Goal: Information Seeking & Learning: Check status

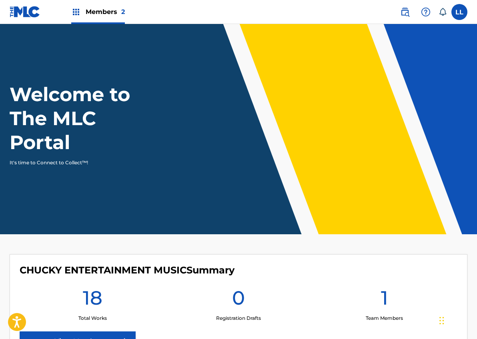
click at [306, 289] on div "0 Registration Drafts" at bounding box center [239, 304] width 146 height 36
click at [101, 338] on link "View Member" at bounding box center [78, 342] width 116 height 20
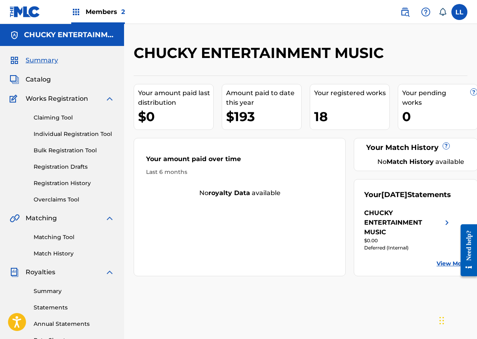
click at [452, 268] on link "View More" at bounding box center [452, 264] width 31 height 8
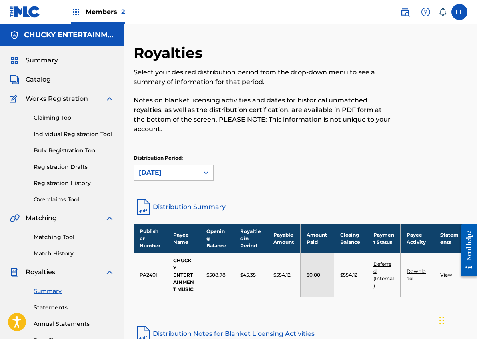
click at [445, 274] on link "View" at bounding box center [446, 275] width 12 height 6
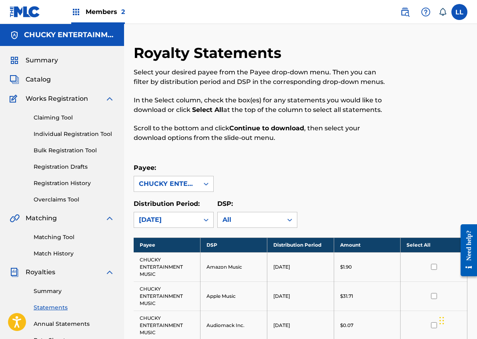
click at [388, 189] on div "Payee: CHUCKY ENTERTAINMENT MUSIC" at bounding box center [301, 177] width 334 height 29
click at [171, 185] on div "CHUCKY ENTERTAINMENT MUSIC" at bounding box center [166, 184] width 55 height 10
click at [171, 211] on div "CHUCKY ENTERTAINMENT MUSIC" at bounding box center [173, 211] width 79 height 39
click at [347, 198] on div "Payee: option CHUCKY ENTERTAINMENT MUSIC, selected. CHUCKY ENTERTAINMENT MUSIC …" at bounding box center [301, 195] width 334 height 65
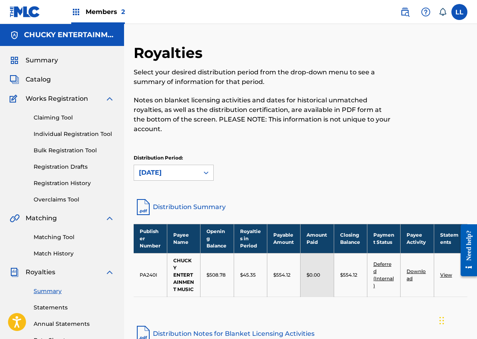
click at [108, 10] on span "Members 2" at bounding box center [105, 11] width 39 height 9
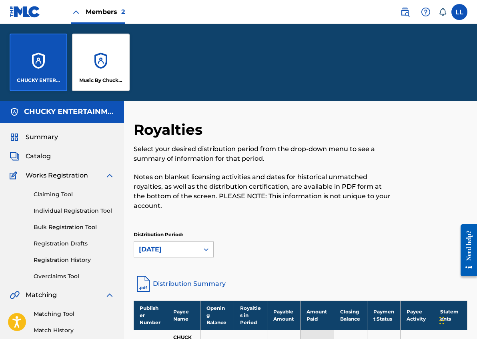
click at [104, 69] on div "Music By Chucky Entertainment" at bounding box center [101, 63] width 58 height 58
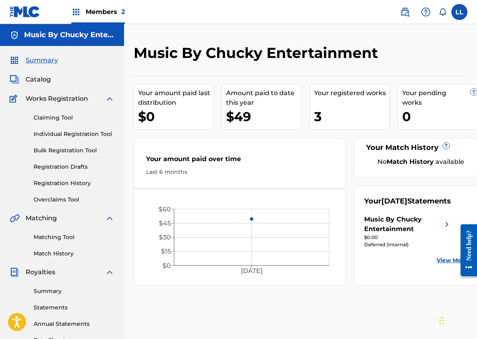
click at [453, 265] on link "View More" at bounding box center [452, 261] width 31 height 8
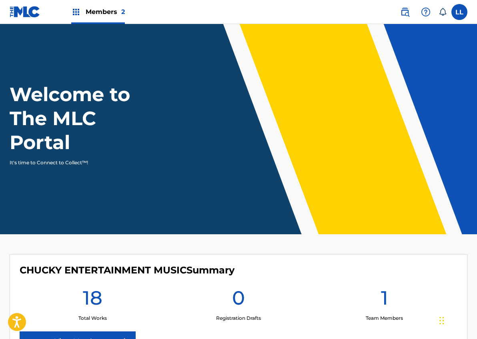
click at [312, 285] on div "CHUCKY ENTERTAINMENT MUSIC Summary 18 Total Works 0 Registration Drafts 1 Team …" at bounding box center [239, 308] width 458 height 107
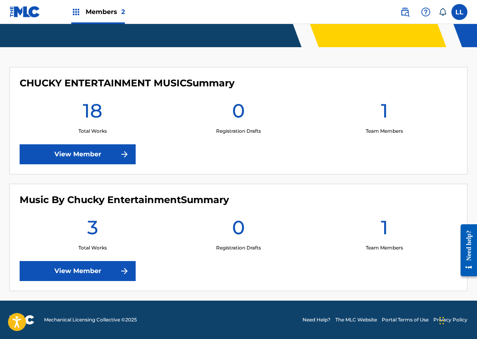
scroll to position [187, 0]
click at [91, 152] on link "View Member" at bounding box center [78, 154] width 116 height 20
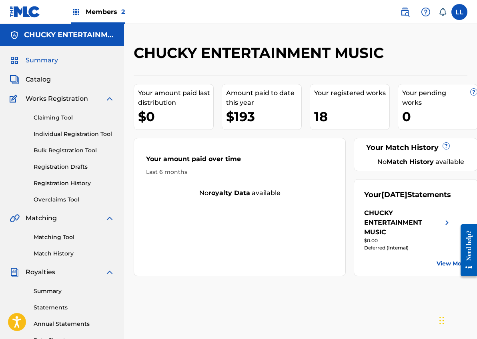
click at [99, 9] on span "Members 2" at bounding box center [105, 11] width 39 height 9
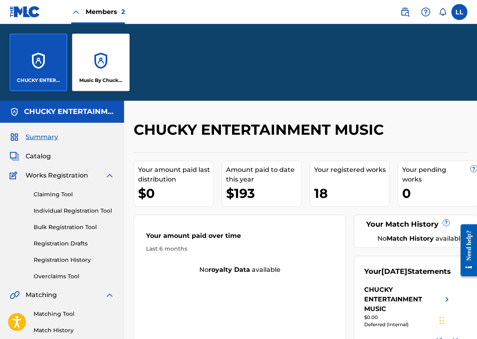
click at [45, 70] on div "CHUCKY ENTERTAINMENT MUSIC" at bounding box center [39, 63] width 58 height 58
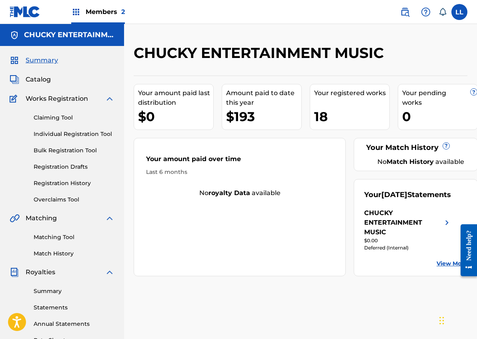
click at [97, 12] on span "Members 2" at bounding box center [105, 11] width 39 height 9
